Goal: Information Seeking & Learning: Compare options

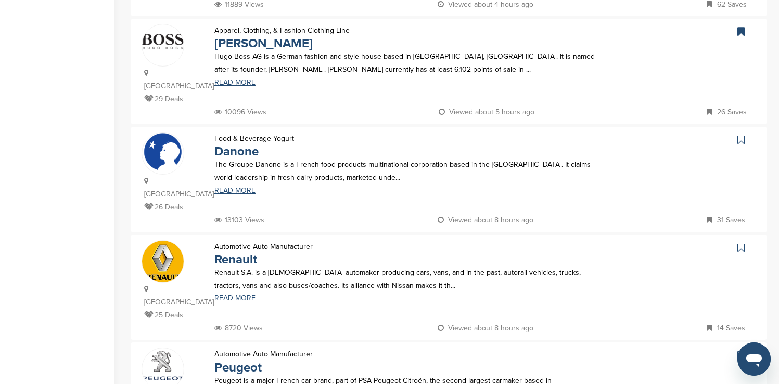
scroll to position [870, 0]
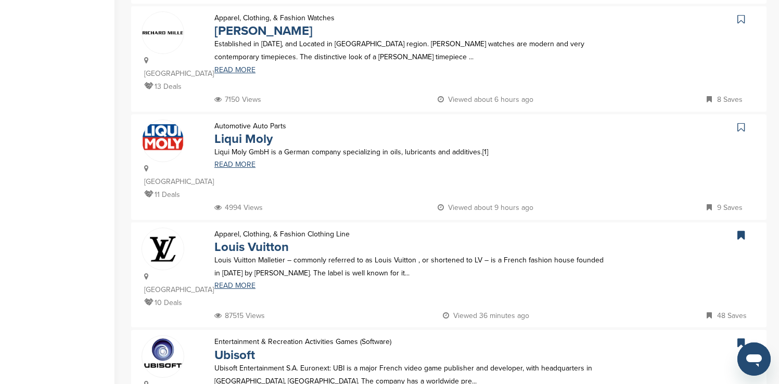
scroll to position [912, 0]
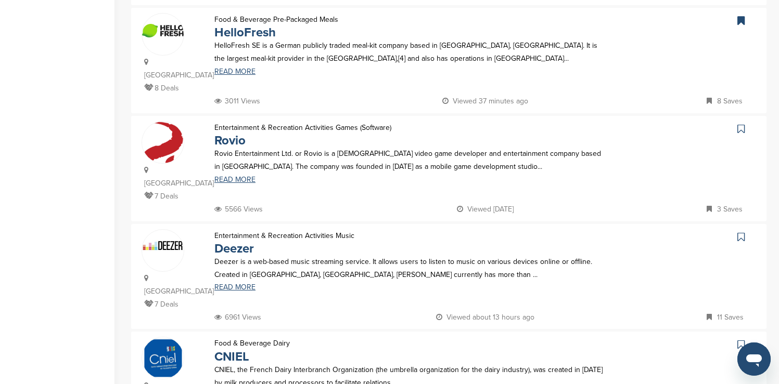
scroll to position [879, 0]
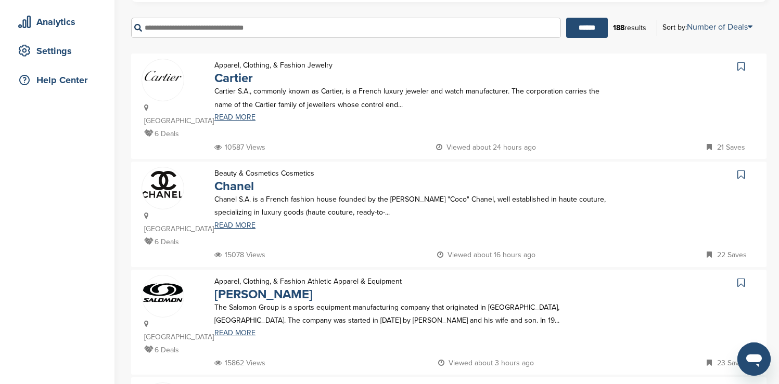
scroll to position [205, 0]
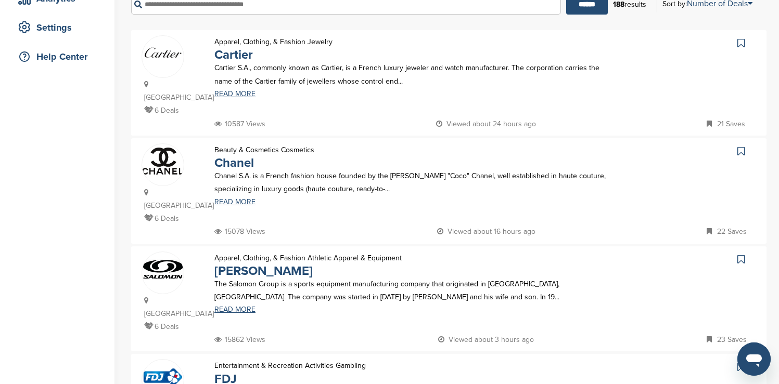
click at [742, 43] on icon at bounding box center [740, 43] width 7 height 10
click at [742, 146] on icon at bounding box center [740, 151] width 7 height 10
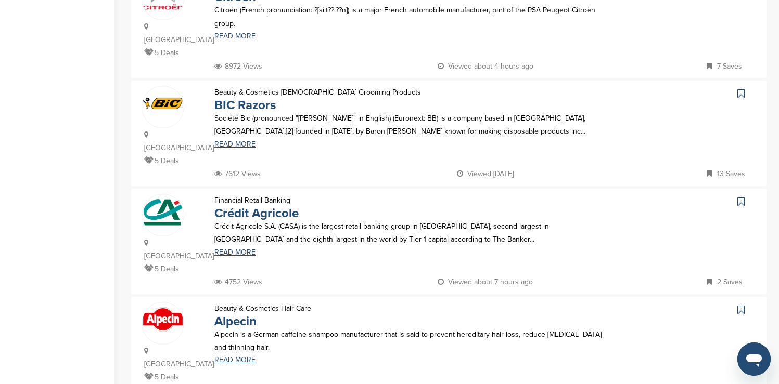
scroll to position [805, 0]
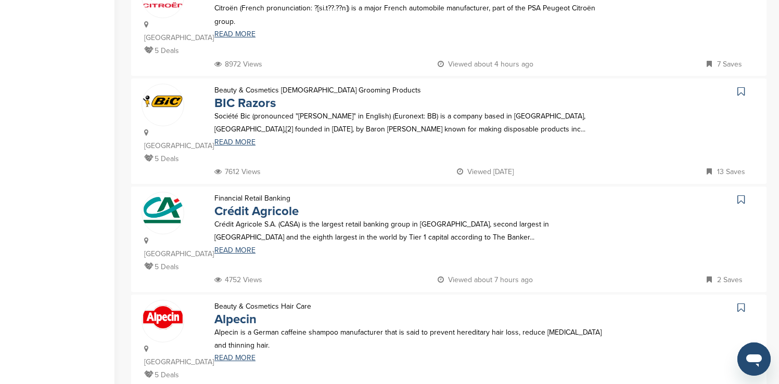
click at [740, 86] on icon at bounding box center [740, 91] width 7 height 10
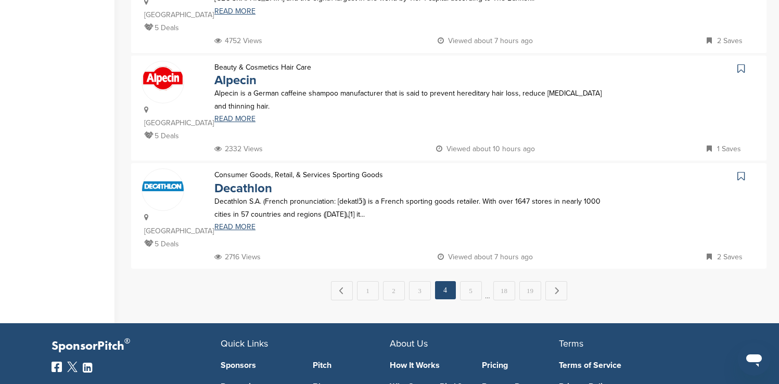
scroll to position [1048, 0]
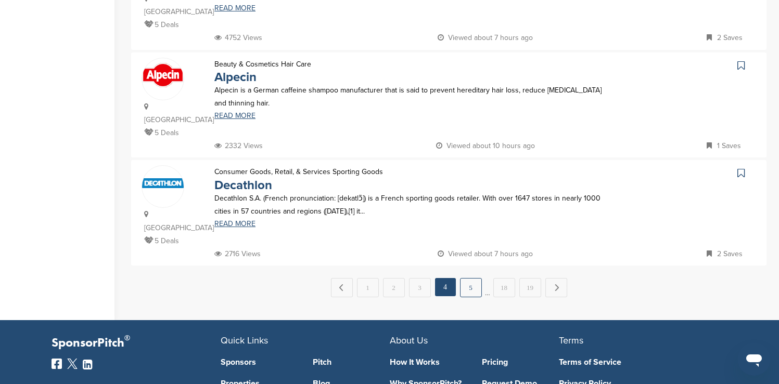
click at [475, 278] on link "5" at bounding box center [471, 287] width 22 height 19
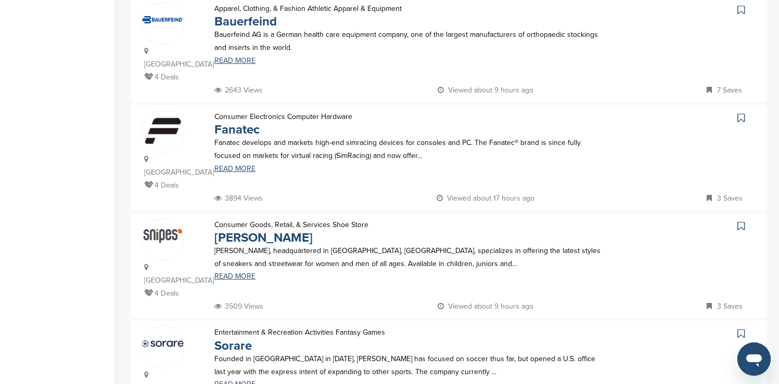
scroll to position [906, 0]
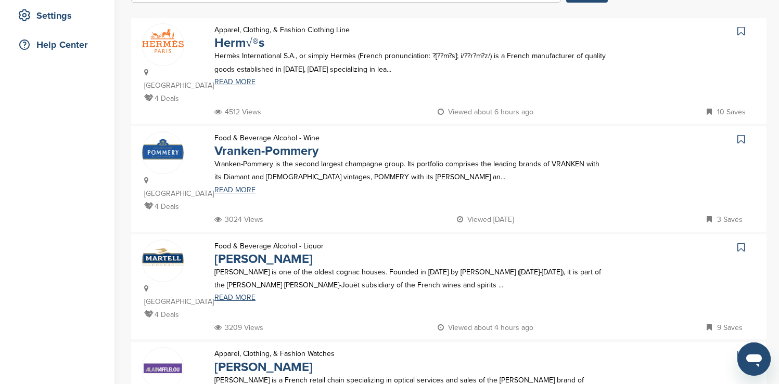
scroll to position [225, 0]
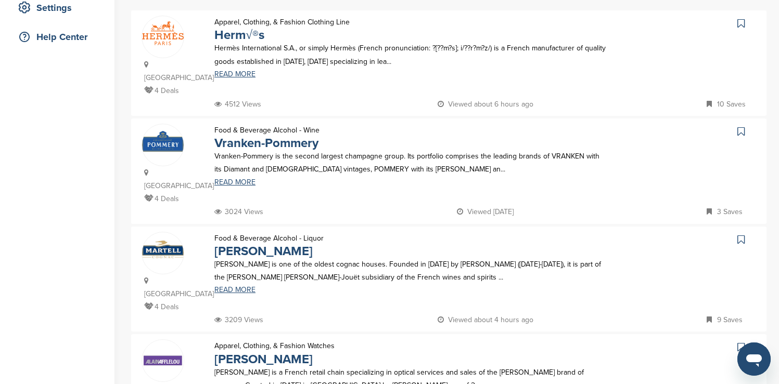
click at [743, 21] on icon at bounding box center [740, 23] width 7 height 10
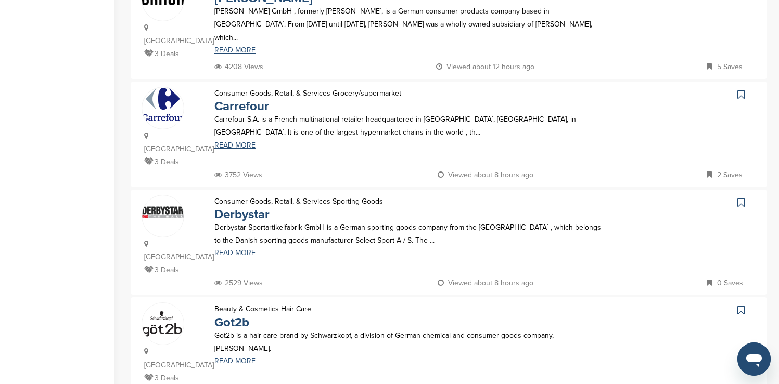
scroll to position [932, 0]
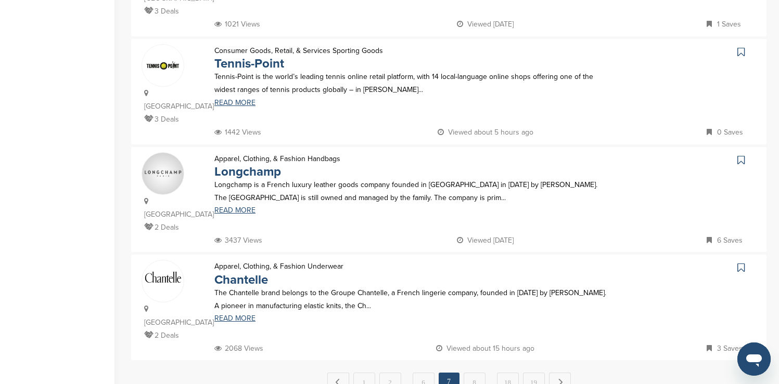
scroll to position [957, 0]
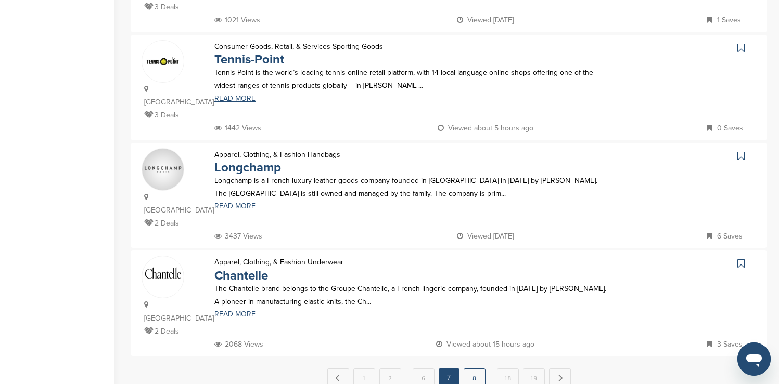
click at [475, 369] on link "8" at bounding box center [474, 378] width 22 height 19
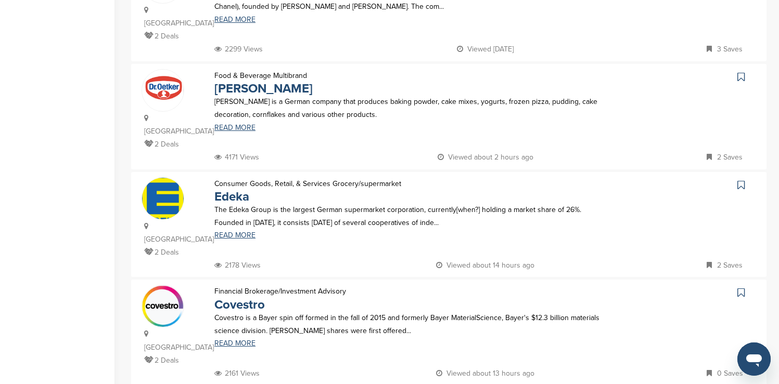
scroll to position [936, 0]
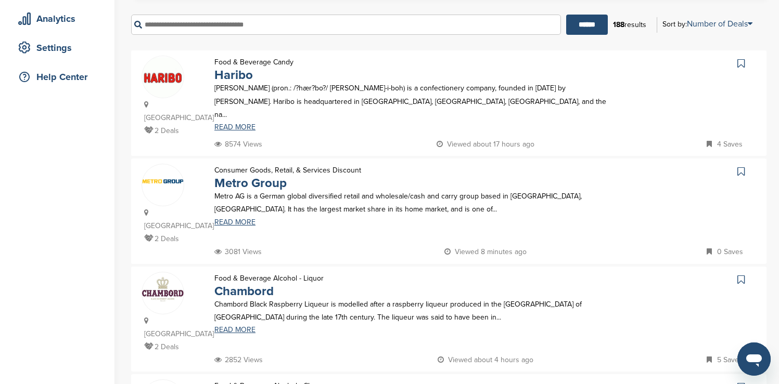
scroll to position [187, 0]
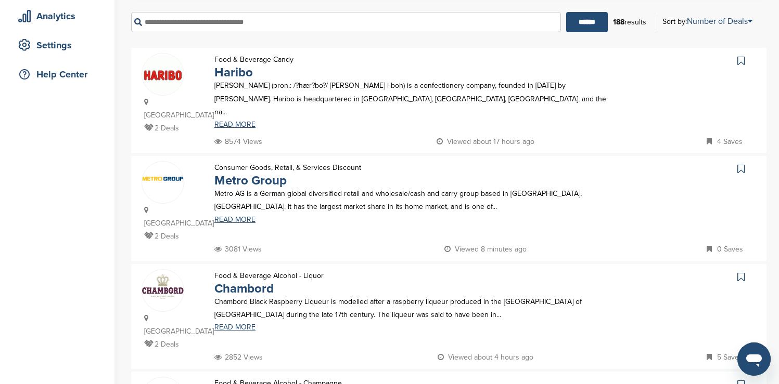
click at [740, 61] on icon at bounding box center [740, 61] width 7 height 10
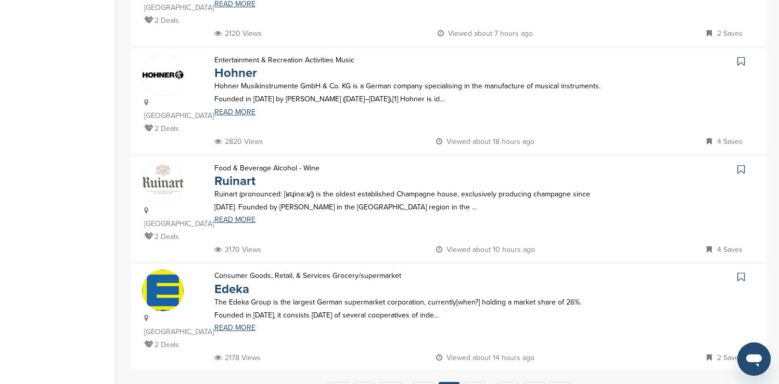
scroll to position [957, 0]
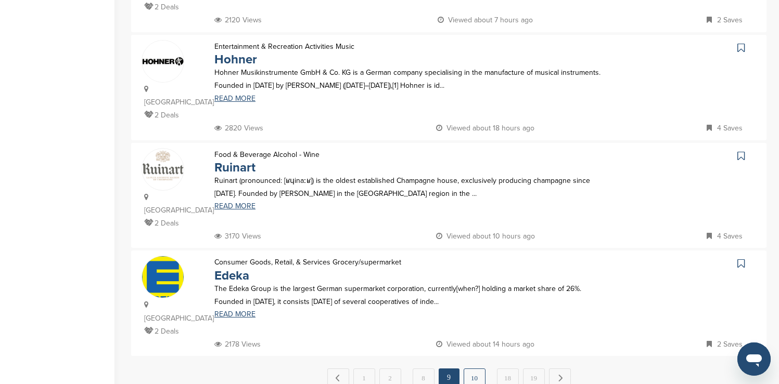
click at [475, 369] on link "10" at bounding box center [474, 378] width 22 height 19
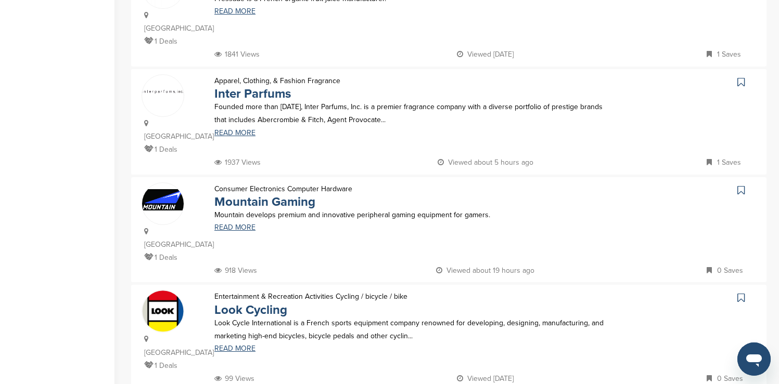
scroll to position [936, 0]
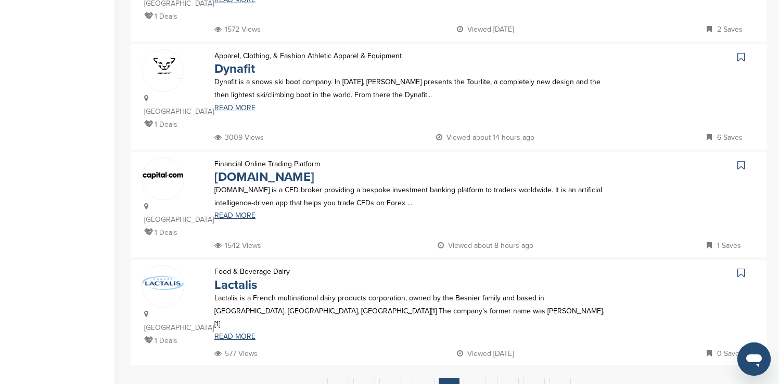
scroll to position [957, 0]
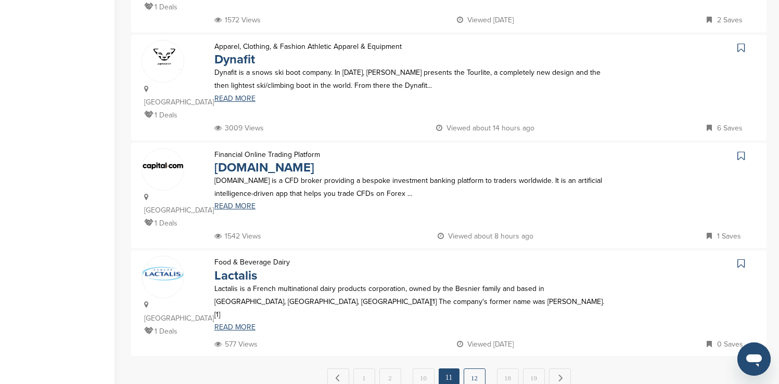
click at [473, 369] on link "12" at bounding box center [474, 378] width 22 height 19
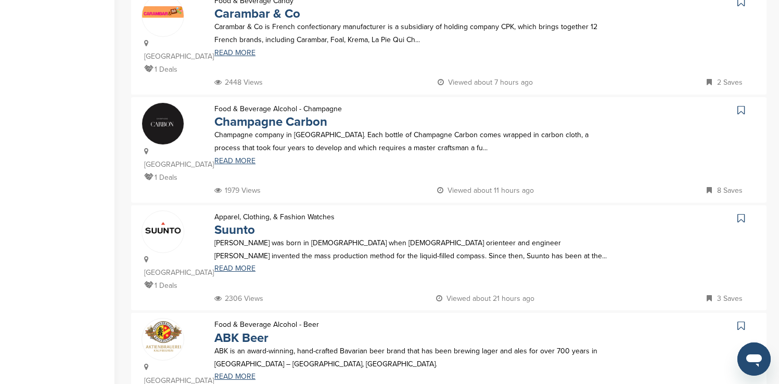
scroll to position [916, 0]
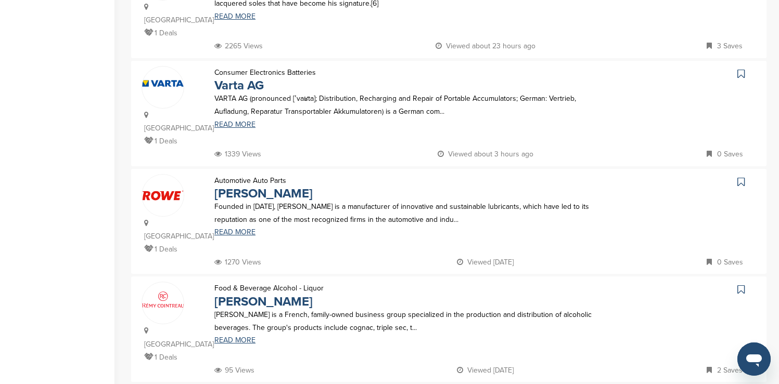
scroll to position [957, 0]
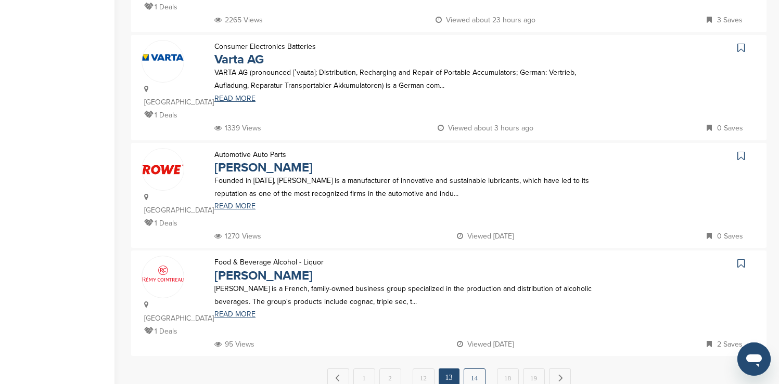
click at [476, 369] on link "14" at bounding box center [474, 378] width 22 height 19
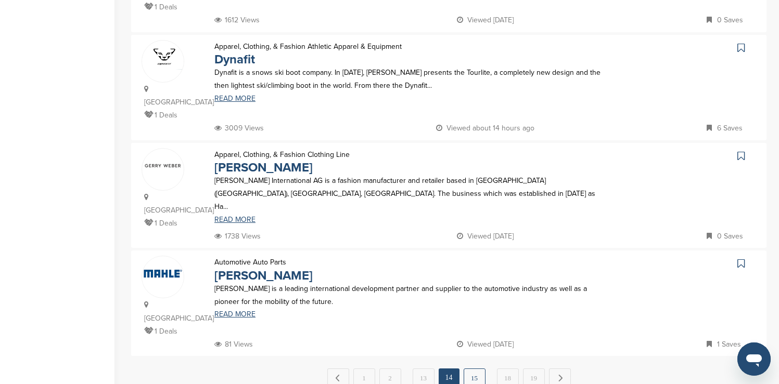
click at [479, 369] on link "15" at bounding box center [474, 378] width 22 height 19
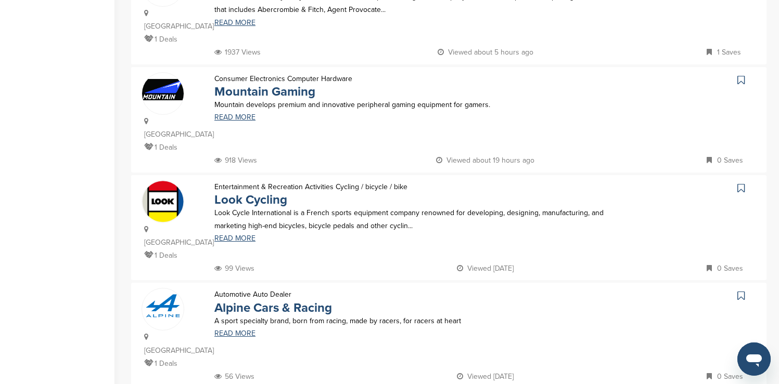
scroll to position [936, 0]
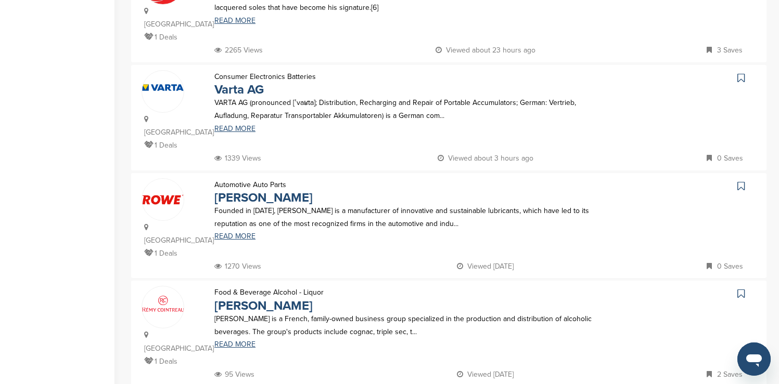
scroll to position [957, 0]
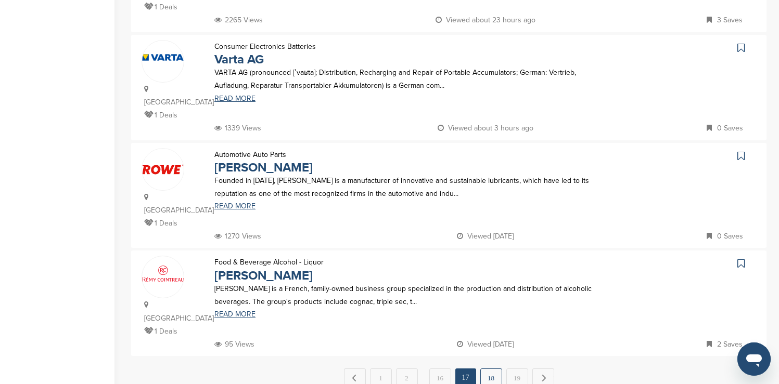
click at [488, 369] on link "18" at bounding box center [491, 378] width 22 height 19
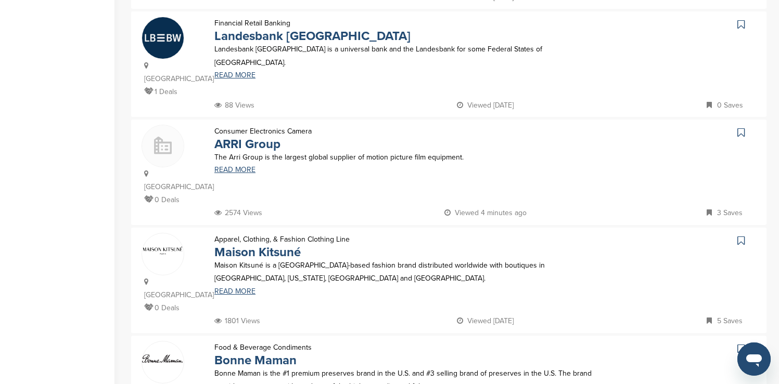
scroll to position [791, 0]
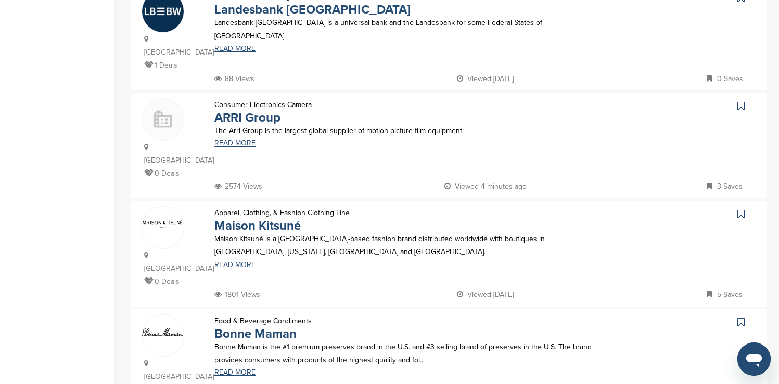
click at [741, 101] on icon at bounding box center [740, 106] width 7 height 10
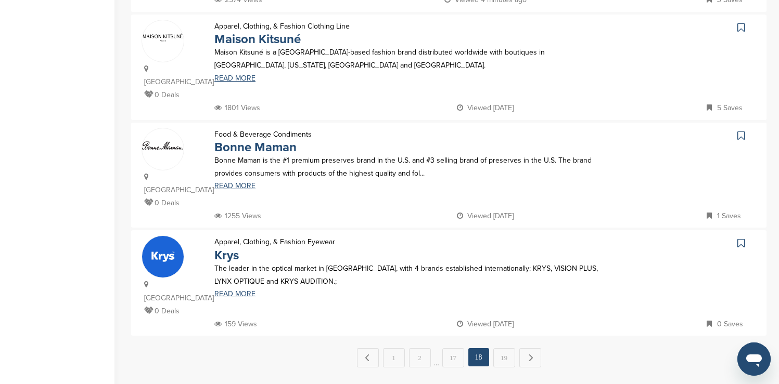
scroll to position [978, 0]
click at [503, 348] on link "19" at bounding box center [504, 357] width 22 height 19
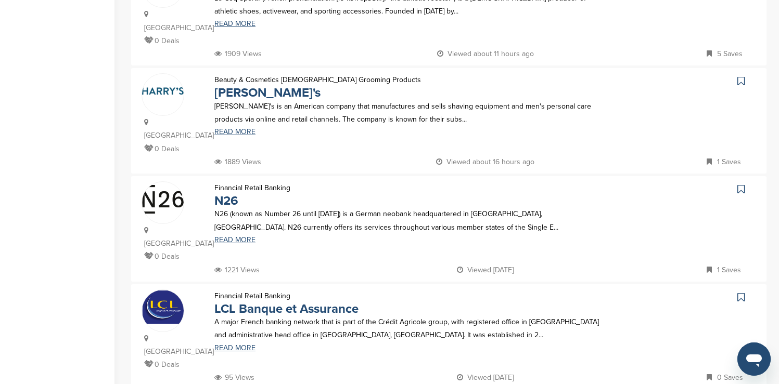
scroll to position [603, 0]
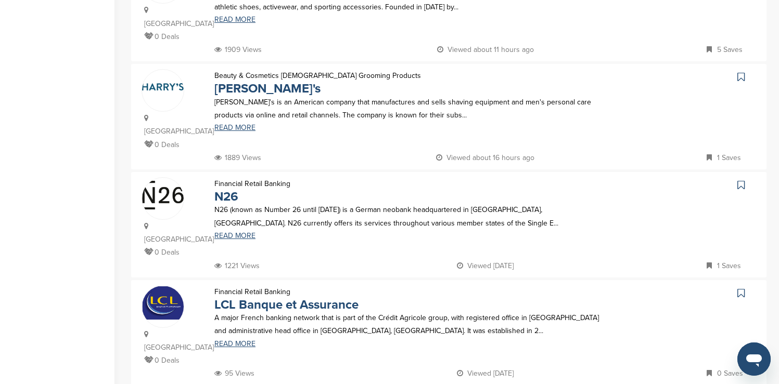
click at [740, 72] on icon at bounding box center [740, 77] width 7 height 10
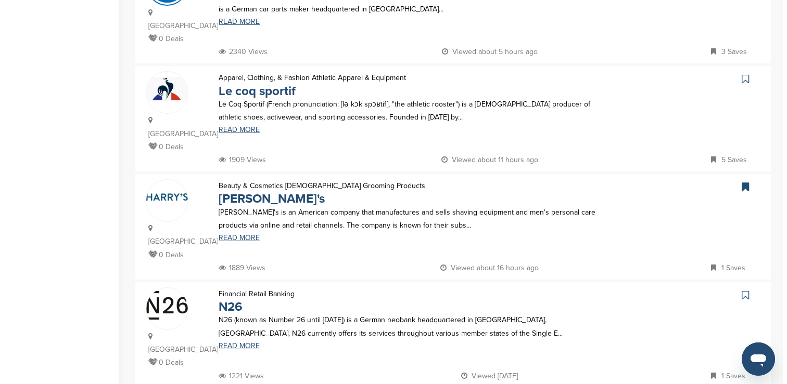
scroll to position [0, 0]
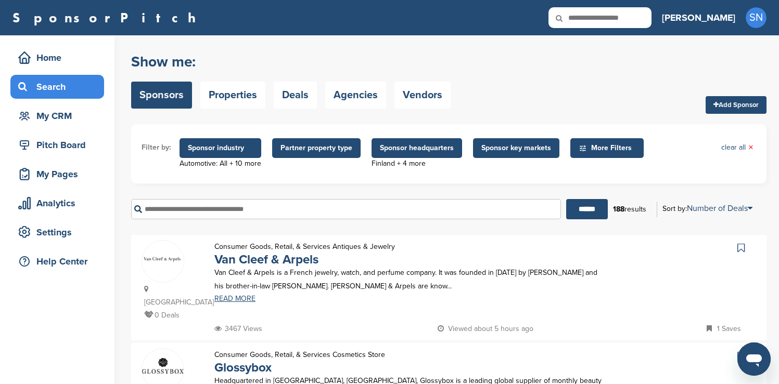
click at [422, 150] on span "Sponsor headquarters" at bounding box center [417, 148] width 74 height 11
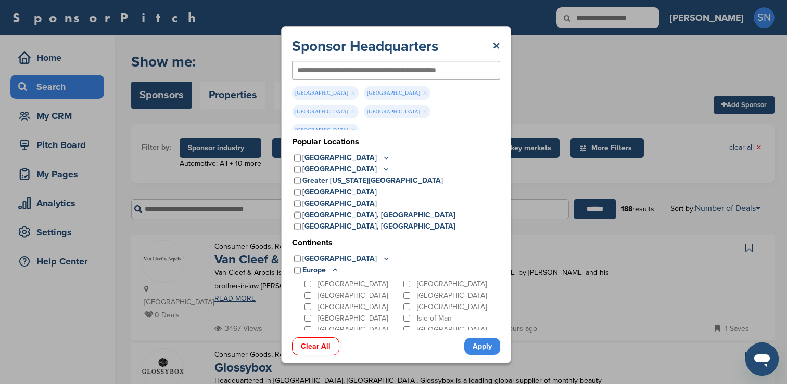
scroll to position [33, 0]
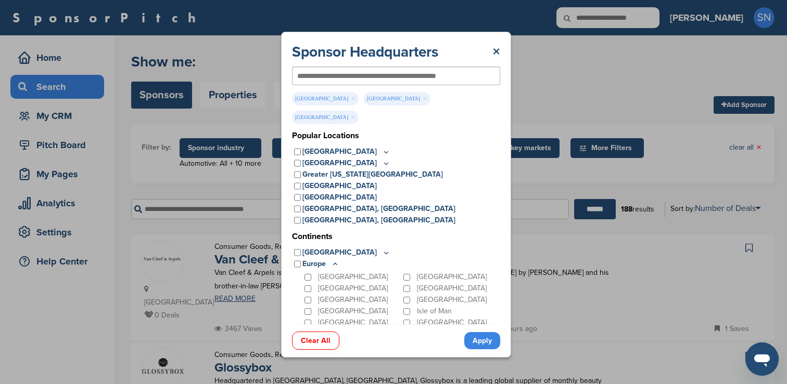
click at [405, 283] on div "[GEOGRAPHIC_DATA]" at bounding box center [450, 288] width 99 height 11
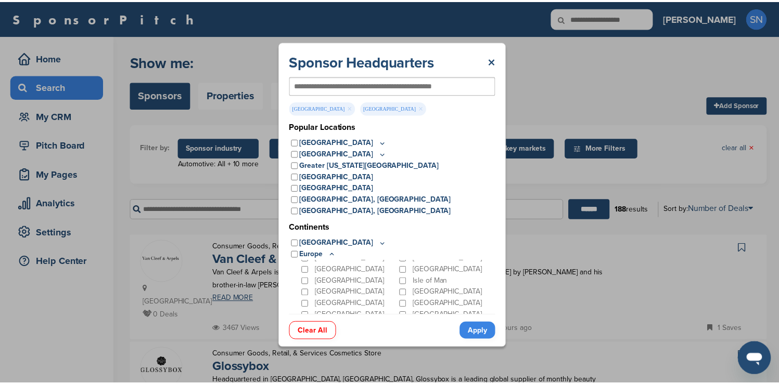
scroll to position [56, 0]
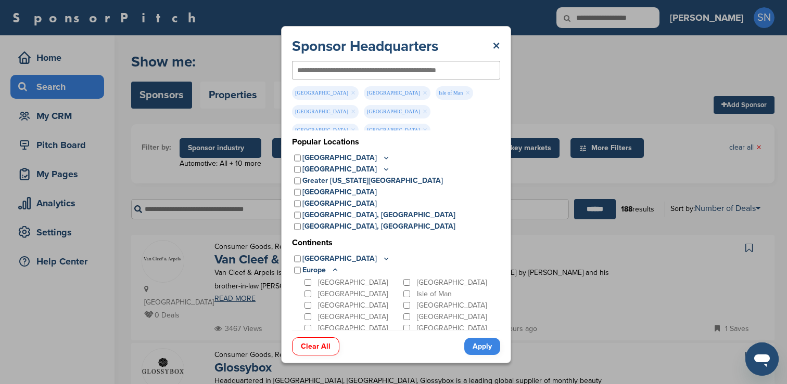
click at [482, 343] on link "Apply" at bounding box center [482, 346] width 36 height 17
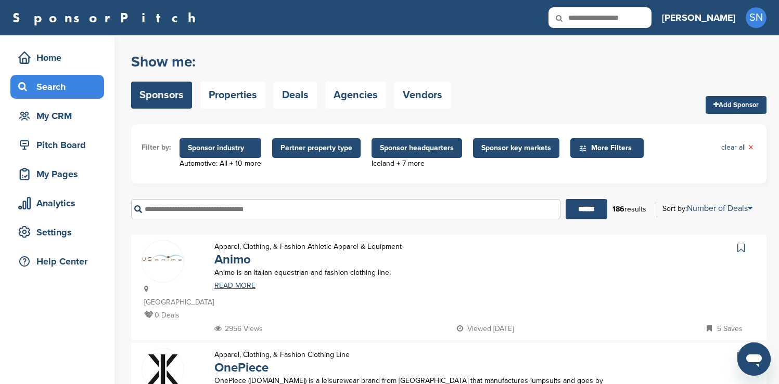
scroll to position [713, 0]
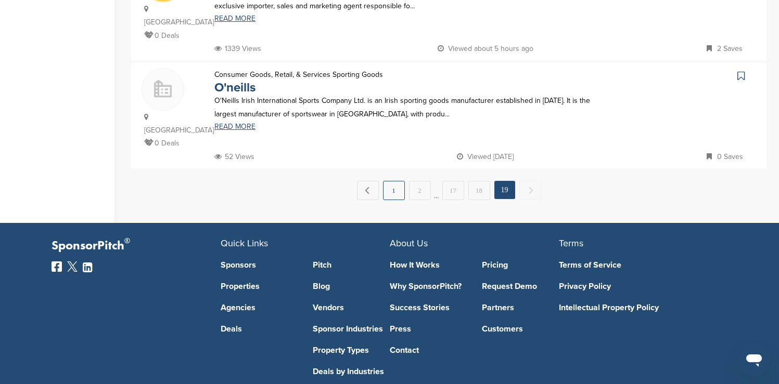
click at [396, 181] on link "1" at bounding box center [394, 190] width 22 height 19
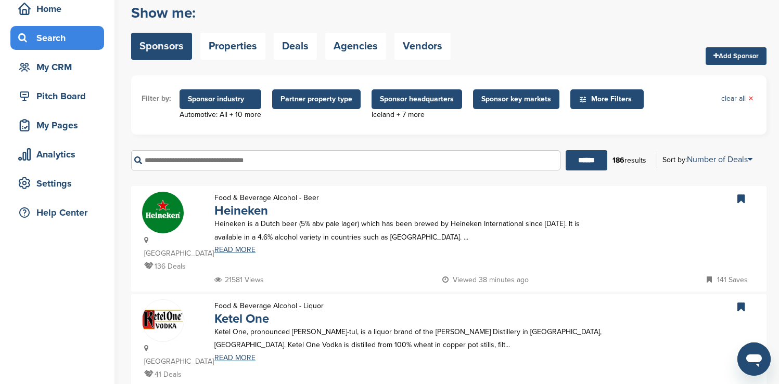
scroll to position [47, 0]
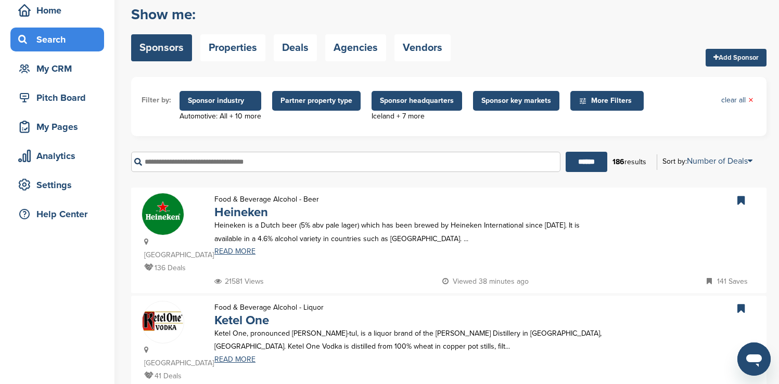
click at [412, 99] on span "Sponsor headquarters" at bounding box center [417, 100] width 74 height 11
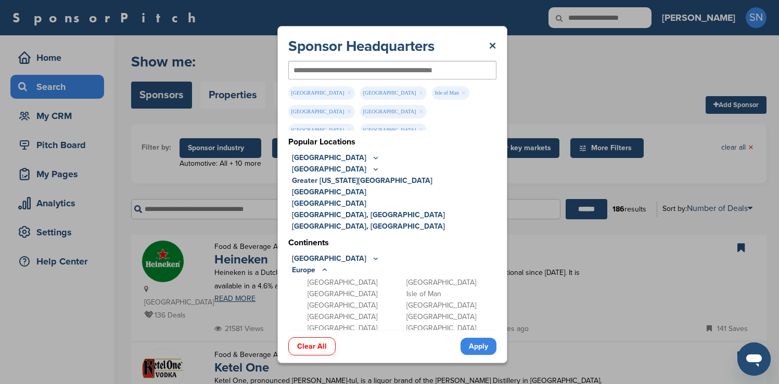
scroll to position [0, 0]
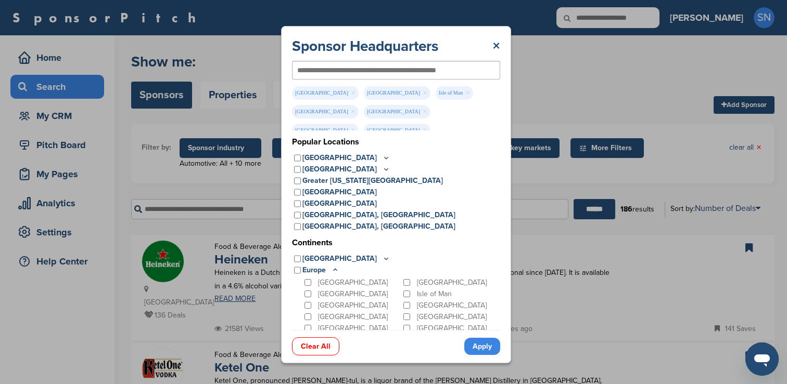
click at [529, 78] on div "Sponsor Headquarters × [GEOGRAPHIC_DATA] × [GEOGRAPHIC_DATA] × [GEOGRAPHIC_DATA…" at bounding box center [396, 195] width 792 height 390
